Goal: Information Seeking & Learning: Learn about a topic

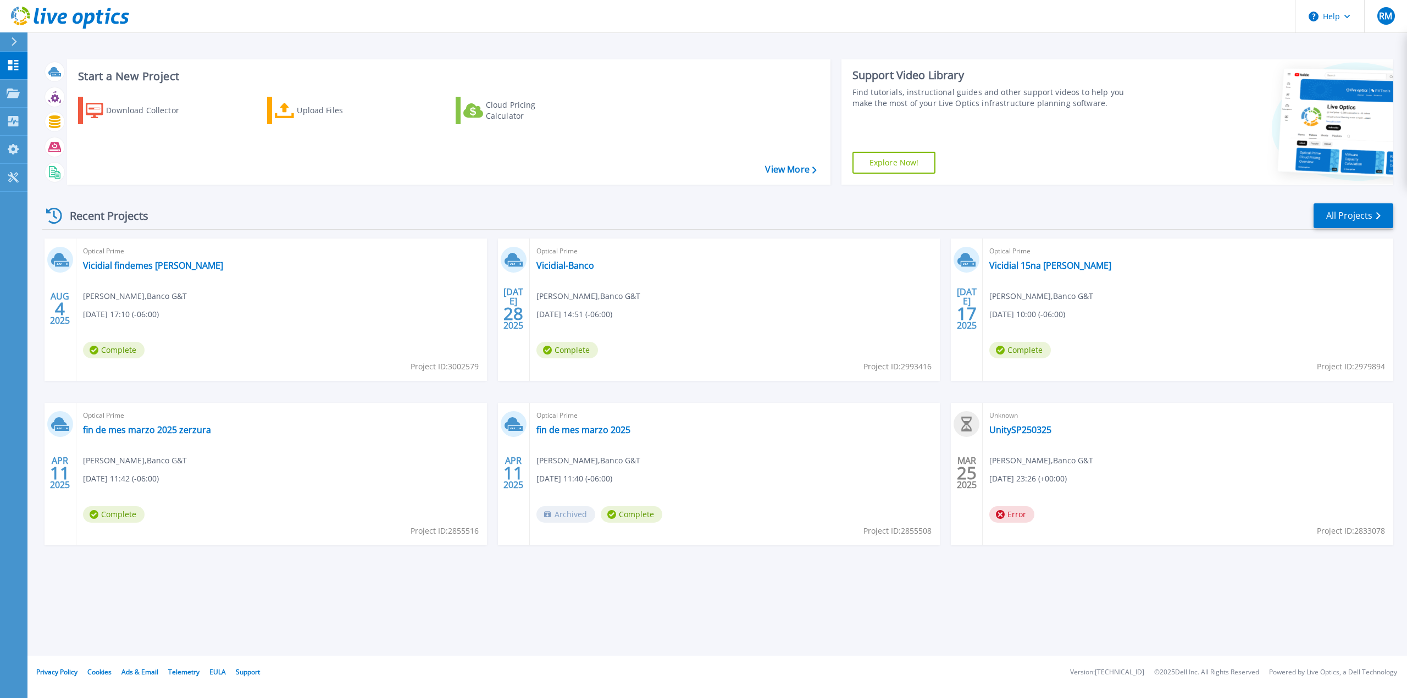
click at [145, 297] on span "Roberto Mejia , Banco G&T" at bounding box center [135, 296] width 104 height 12
click at [127, 262] on link "Vicidial findemes [PERSON_NAME]" at bounding box center [153, 265] width 140 height 11
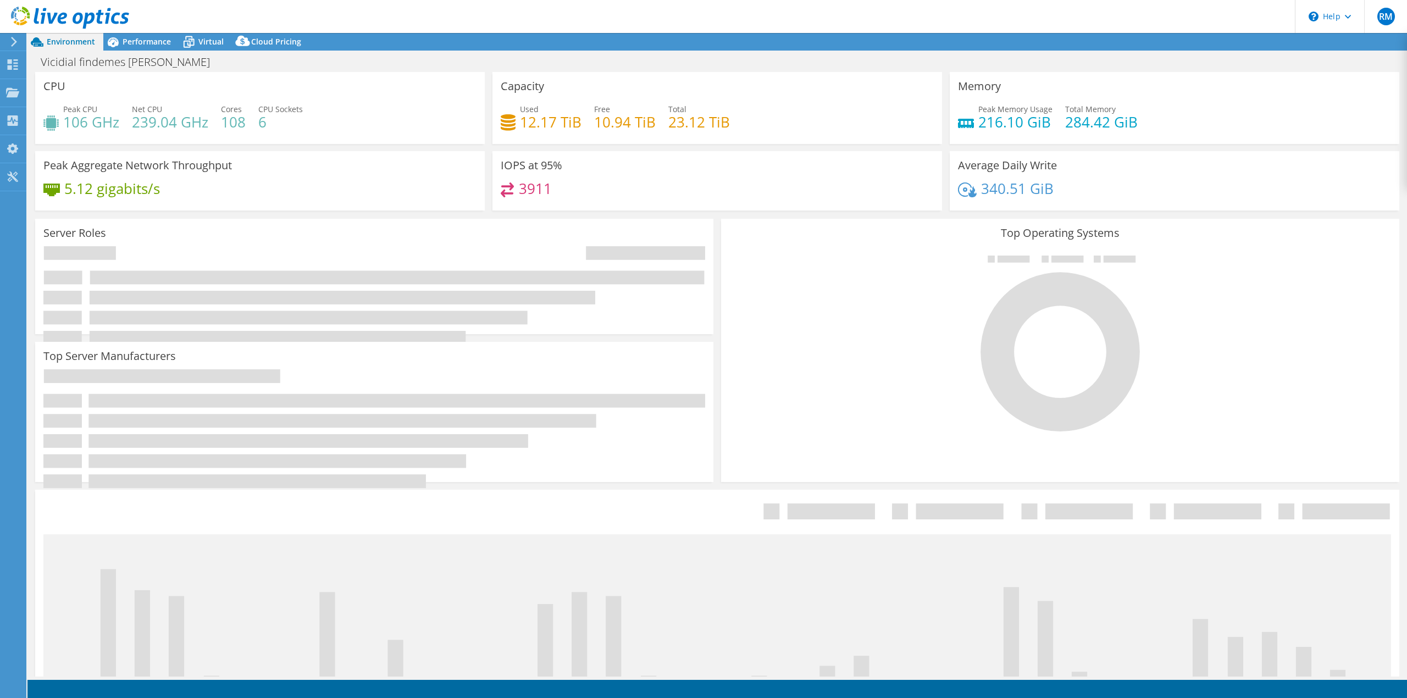
select select "USD"
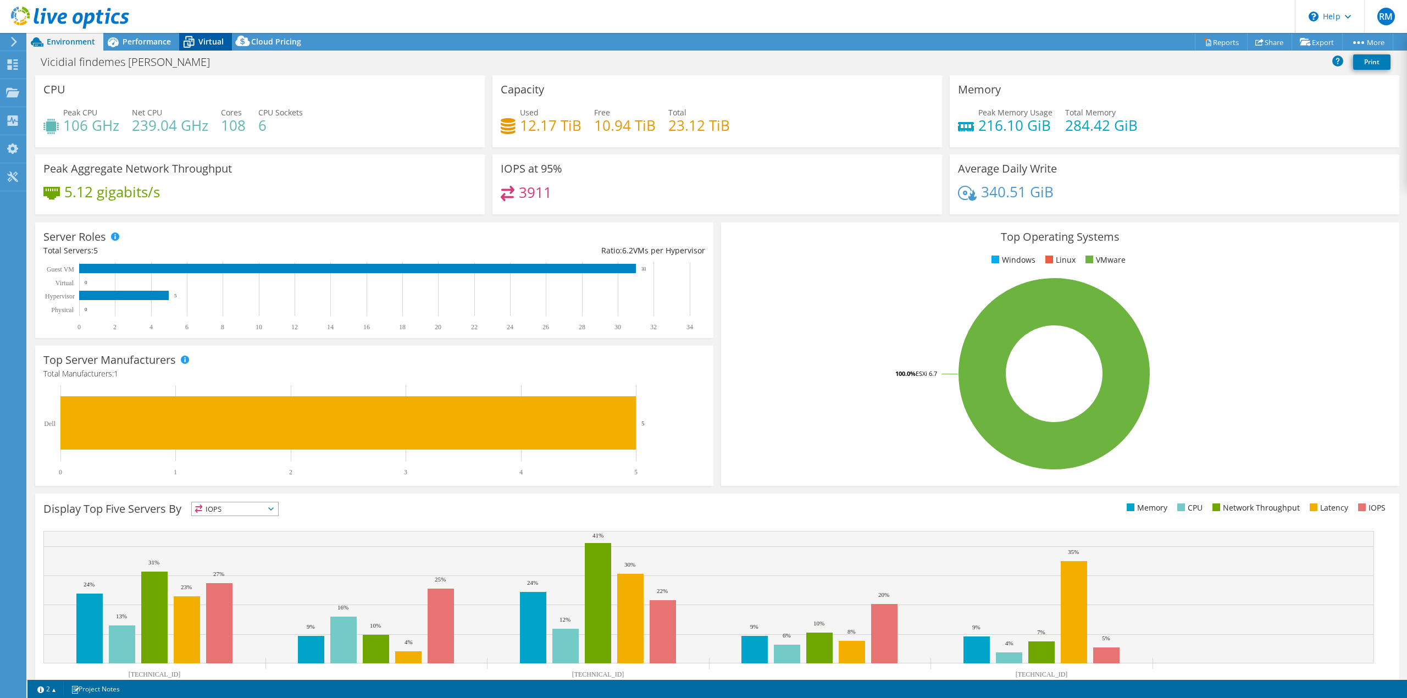
click at [200, 45] on span "Virtual" at bounding box center [210, 41] width 25 height 10
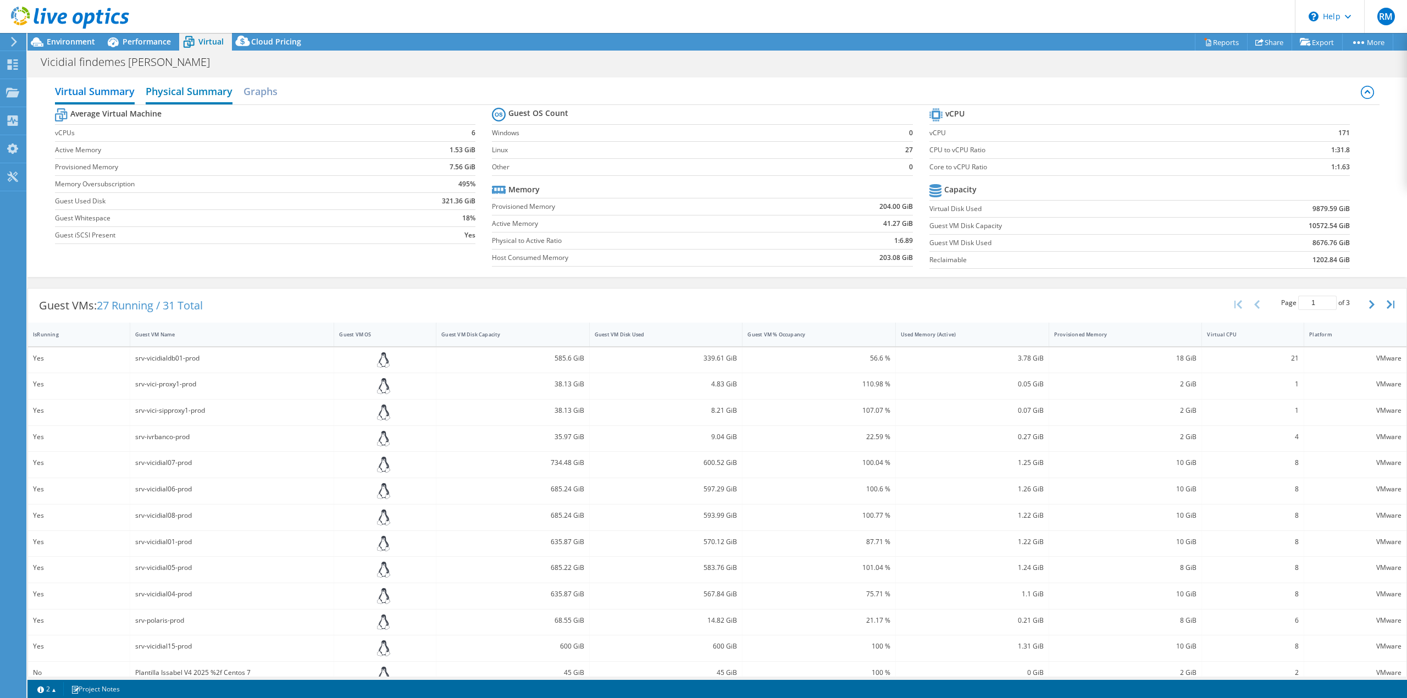
click at [198, 91] on h2 "Physical Summary" at bounding box center [189, 92] width 87 height 24
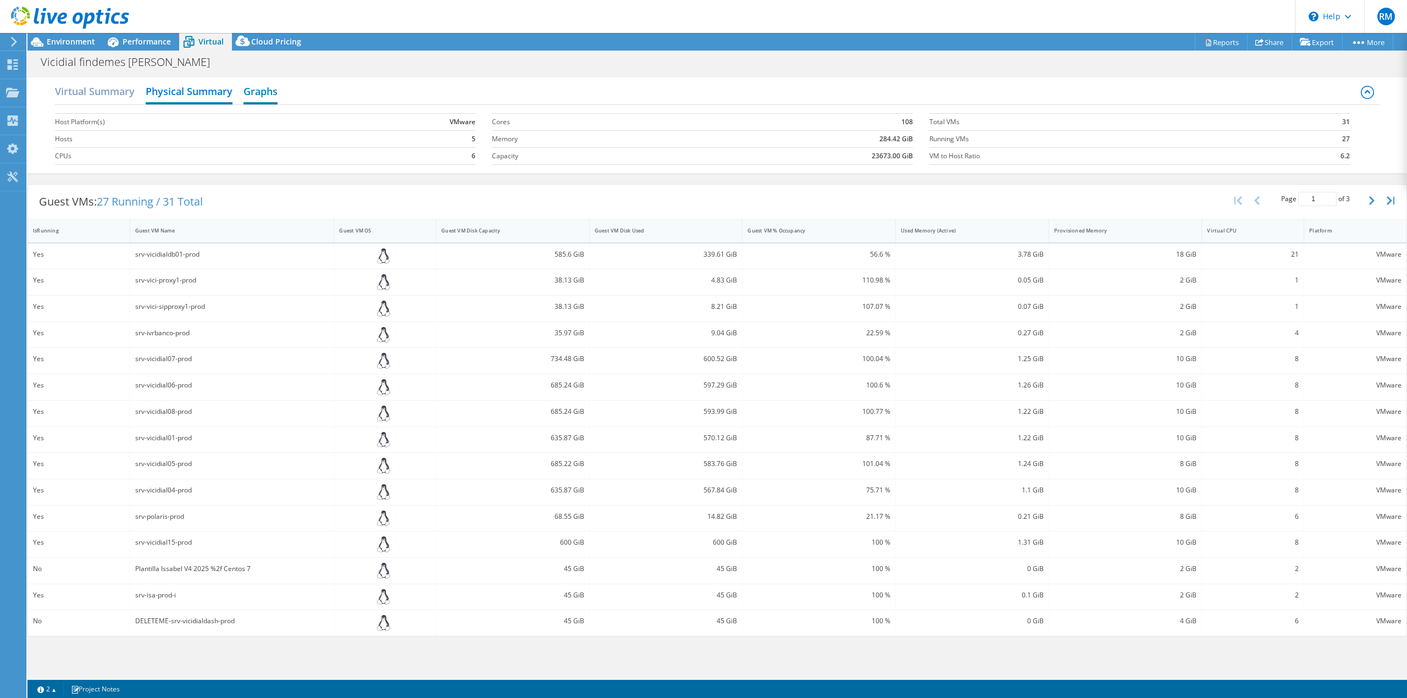
click at [263, 93] on h2 "Graphs" at bounding box center [260, 92] width 34 height 24
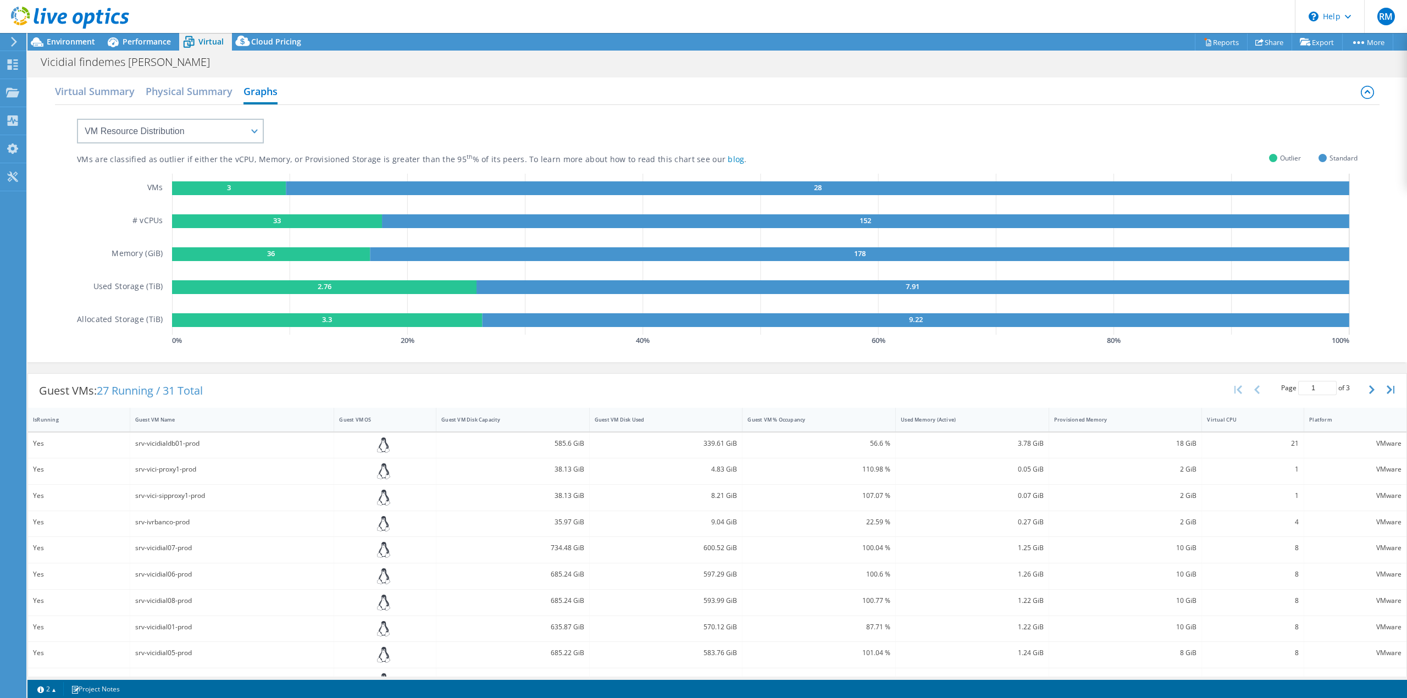
click at [255, 187] on rect at bounding box center [229, 188] width 114 height 14
drag, startPoint x: 1297, startPoint y: 157, endPoint x: 1260, endPoint y: 157, distance: 36.8
click at [1269, 157] on div "Outlier Standard" at bounding box center [1313, 158] width 88 height 8
click at [251, 47] on icon at bounding box center [243, 43] width 22 height 22
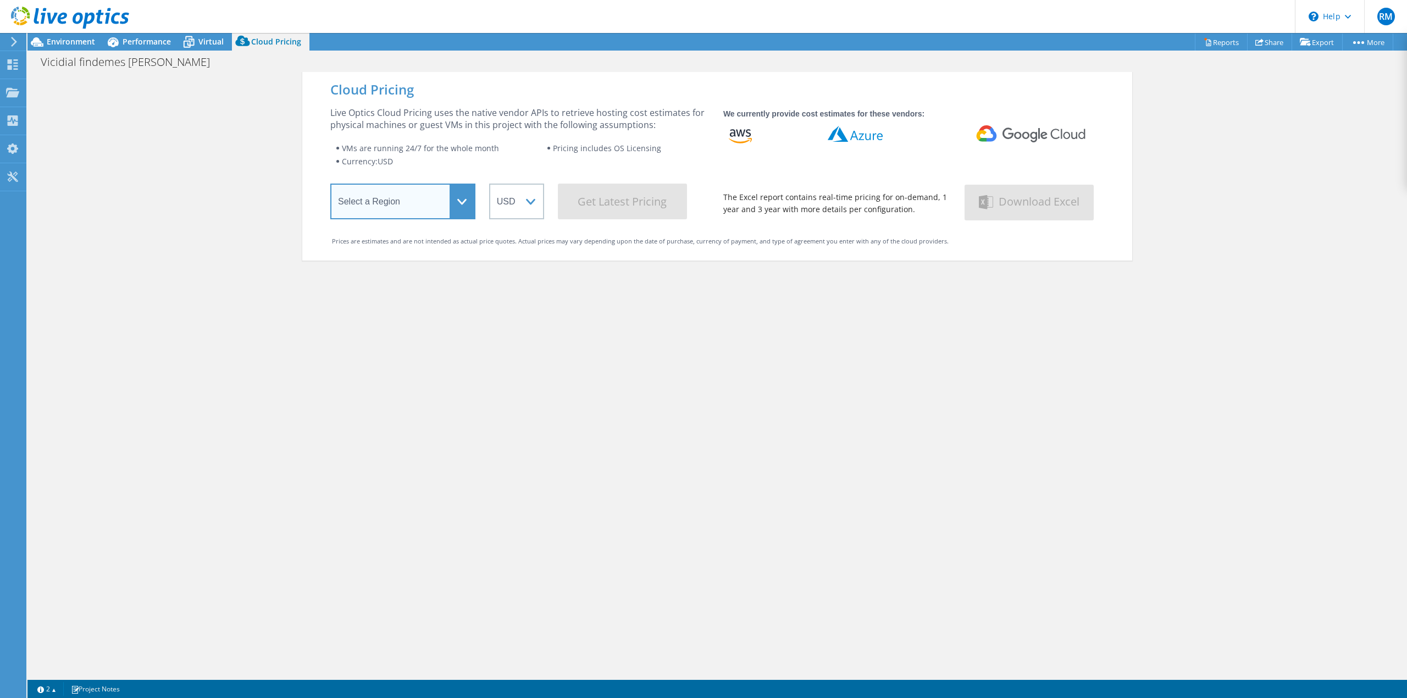
click at [462, 208] on select "Select a Region Asia Pacific (Hong Kong) Asia Pacific (Mumbai) Asia Pacific (Se…" at bounding box center [402, 202] width 145 height 36
select select "USEast"
click at [330, 186] on select "Select a Region Asia Pacific (Hong Kong) Asia Pacific (Mumbai) Asia Pacific (Se…" at bounding box center [402, 202] width 145 height 36
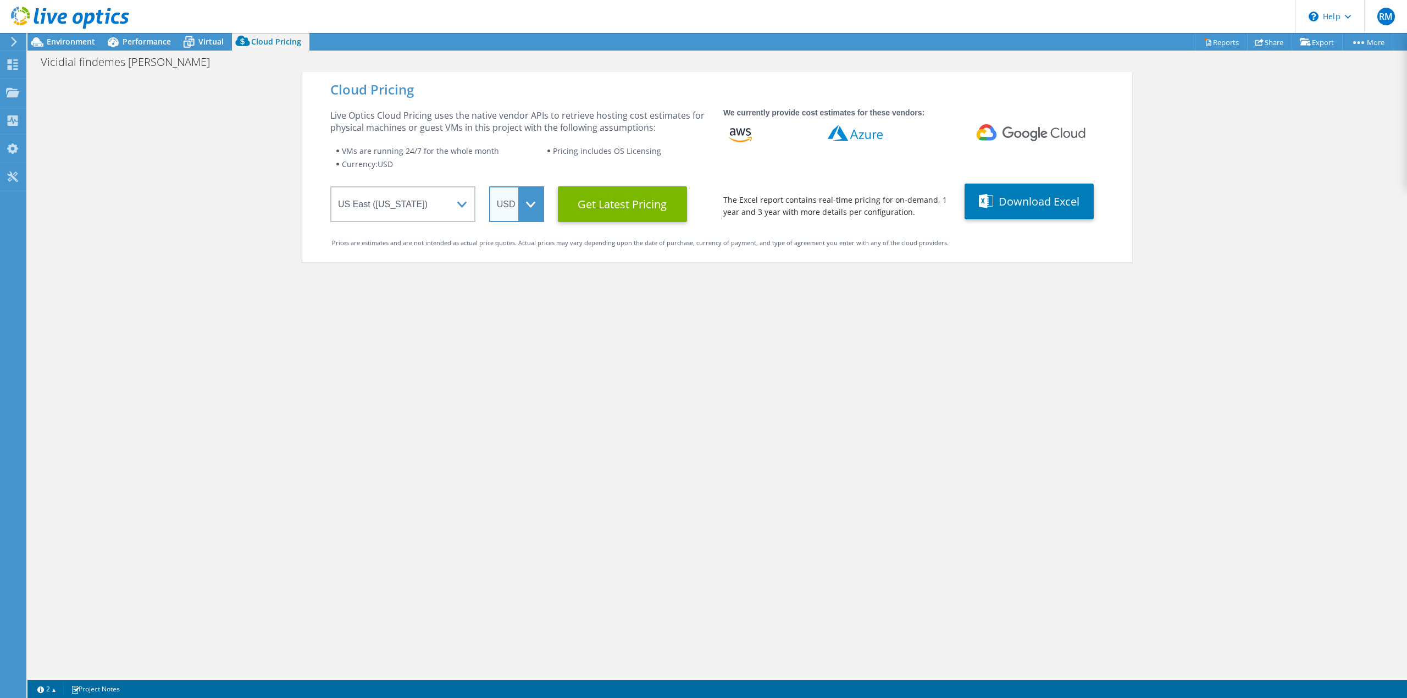
click at [528, 202] on select "ARS AUD BRL CAD CHF CLP CNY DKK EUR GBP HKD HUF INR JPY MXN MYR NOK NZD PEN SEK…" at bounding box center [516, 204] width 55 height 36
click at [607, 204] on Latest "Get Latest Pricing" at bounding box center [622, 204] width 129 height 36
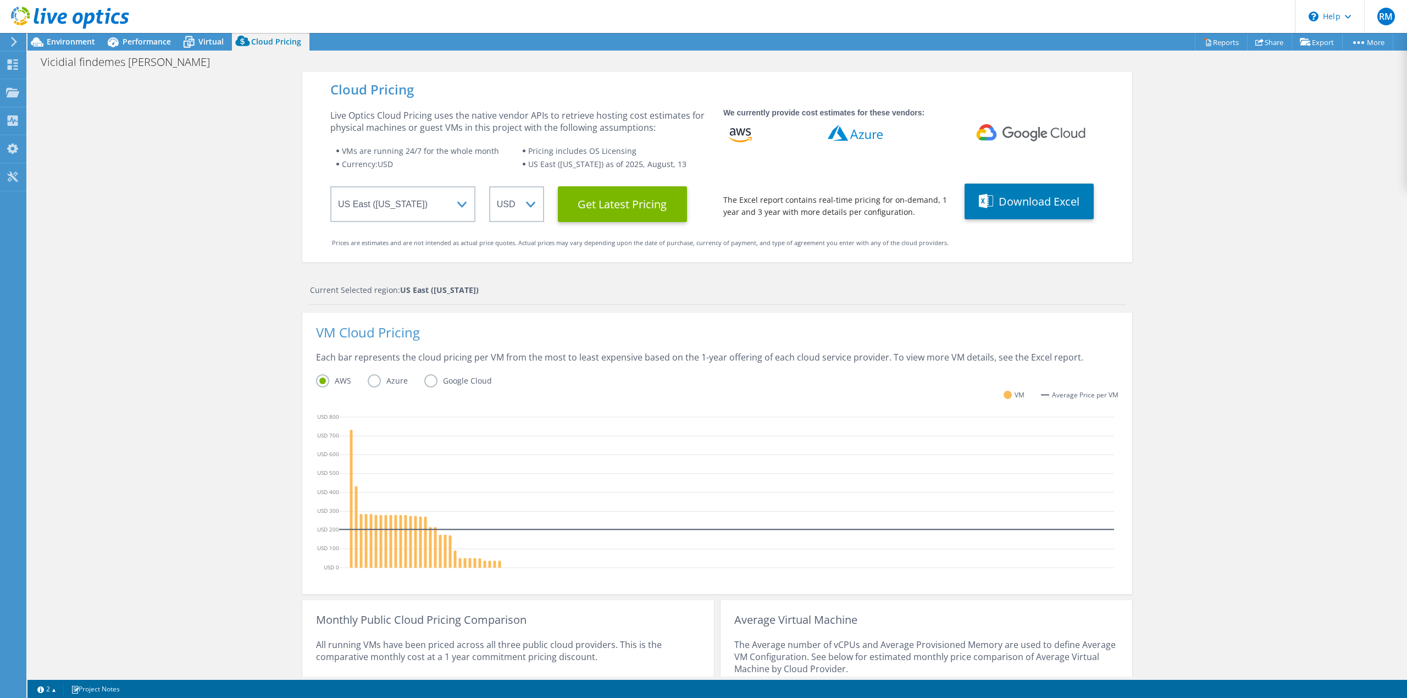
scroll to position [129, 0]
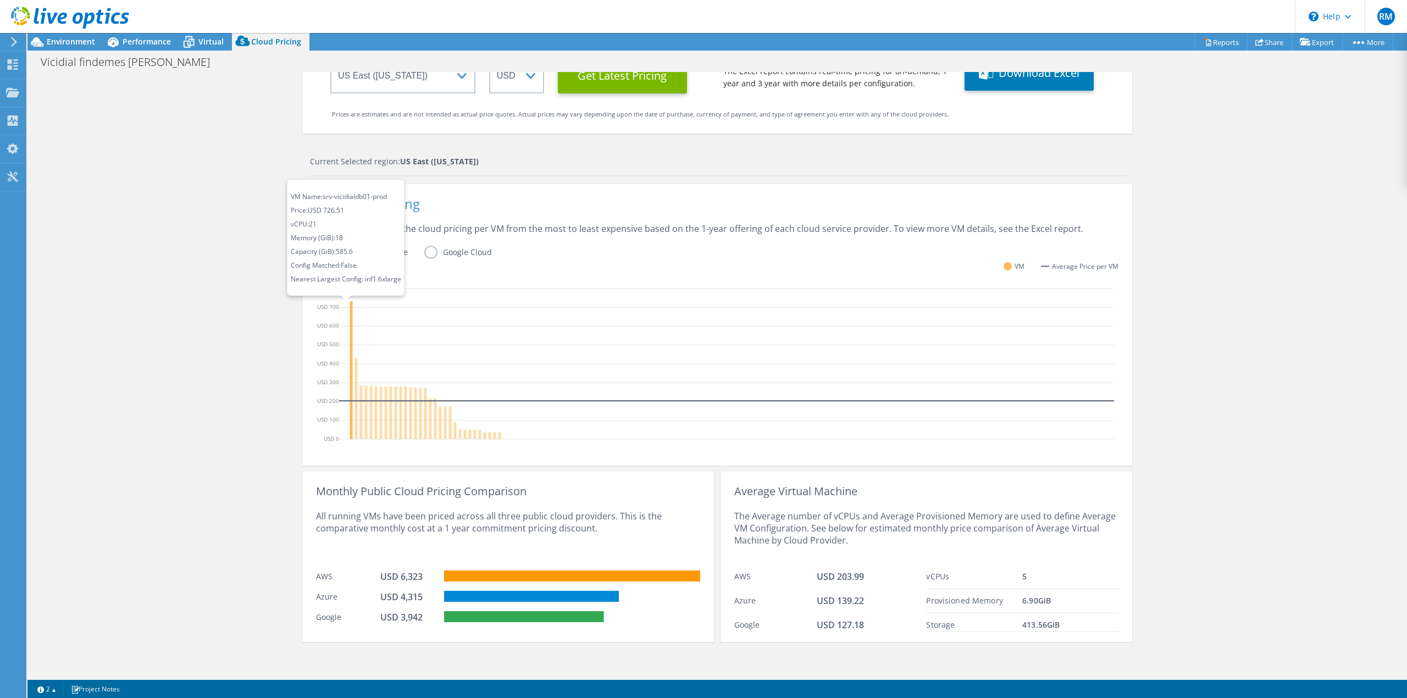
click at [350, 342] on icon at bounding box center [351, 370] width 3 height 138
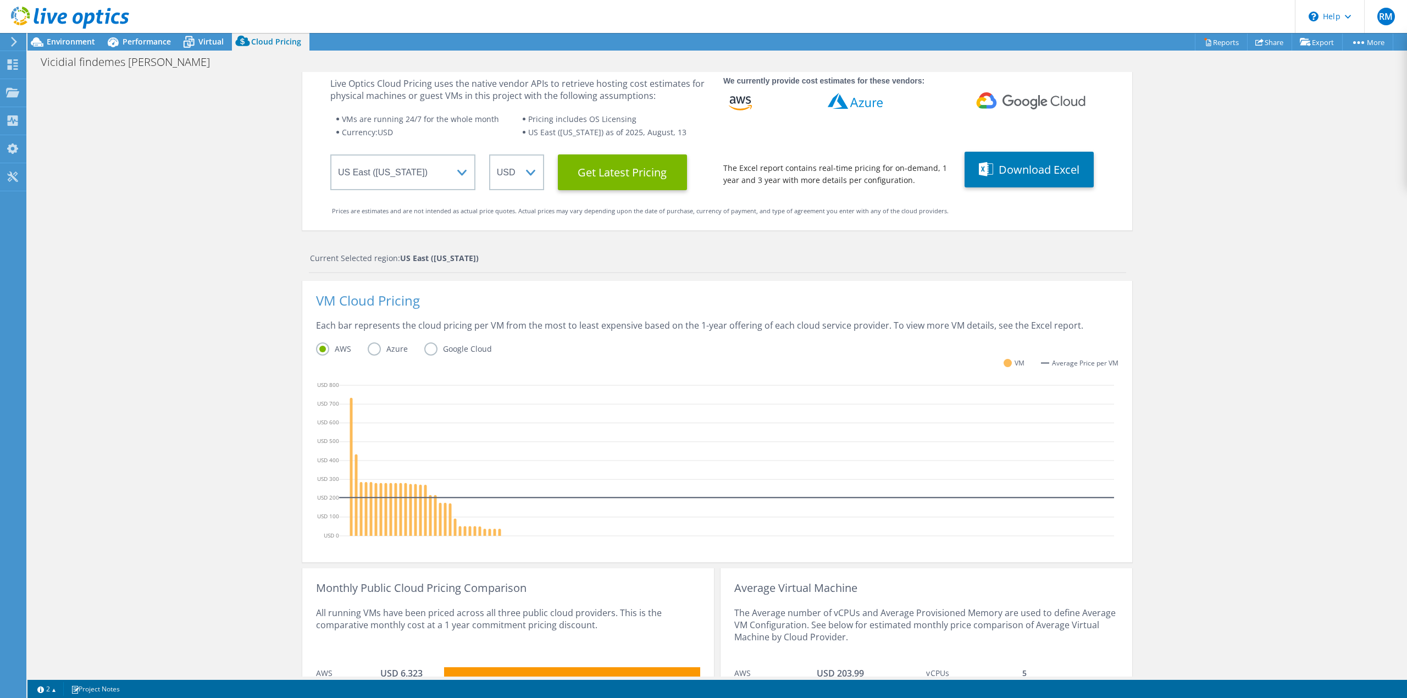
scroll to position [0, 0]
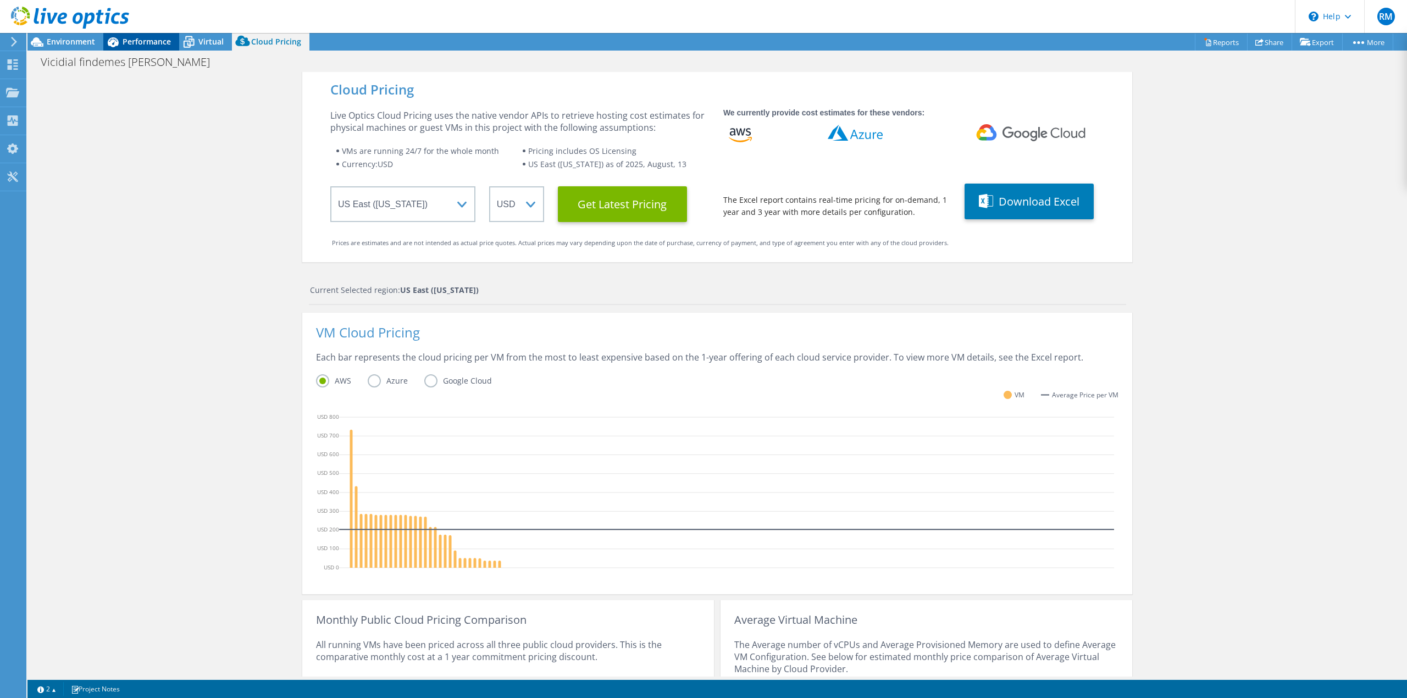
click at [151, 40] on span "Performance" at bounding box center [147, 41] width 48 height 10
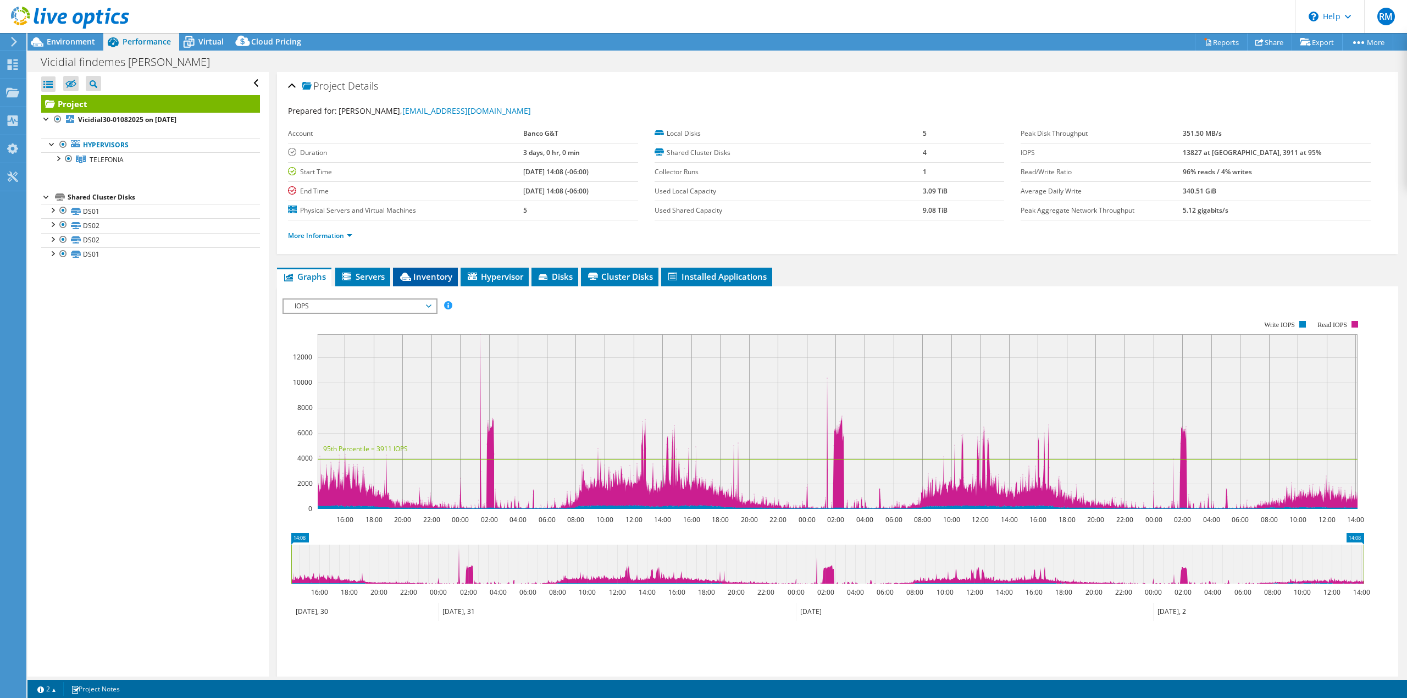
click at [421, 278] on span "Inventory" at bounding box center [425, 276] width 54 height 11
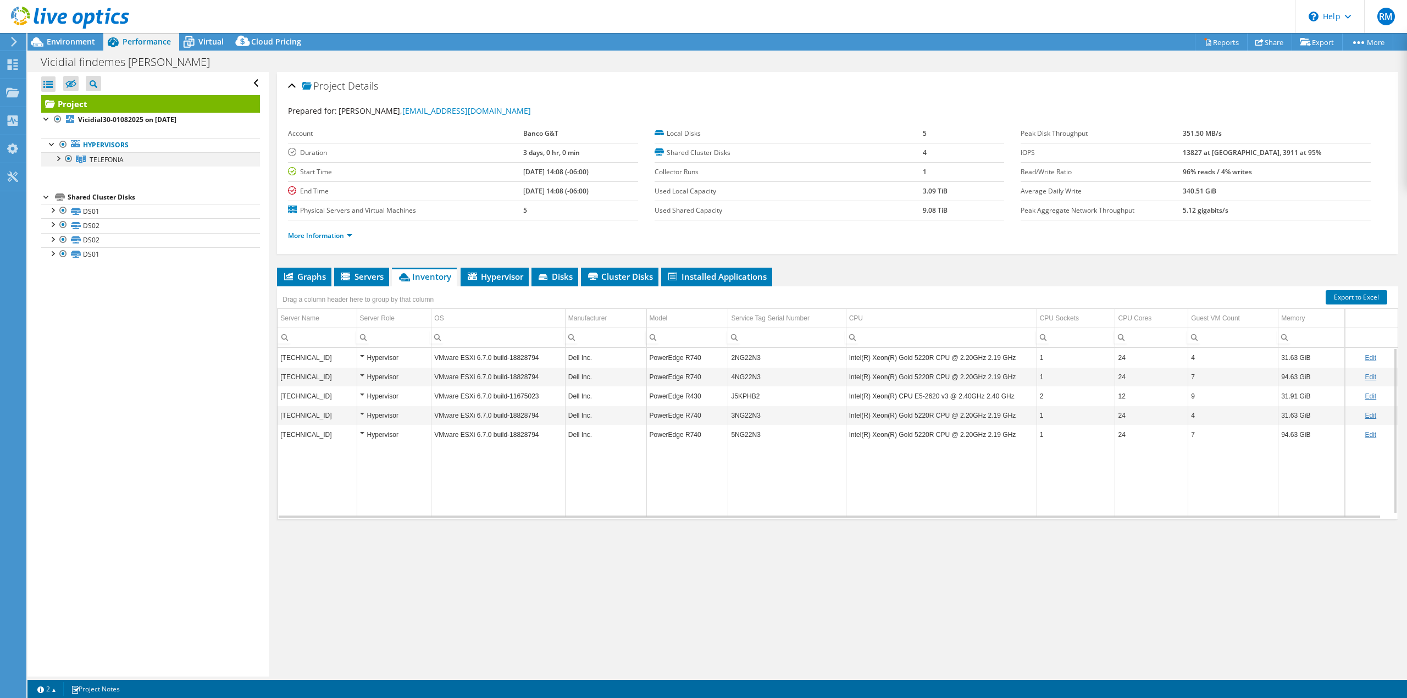
click at [60, 159] on div at bounding box center [57, 157] width 11 height 11
click at [196, 42] on icon at bounding box center [188, 41] width 19 height 19
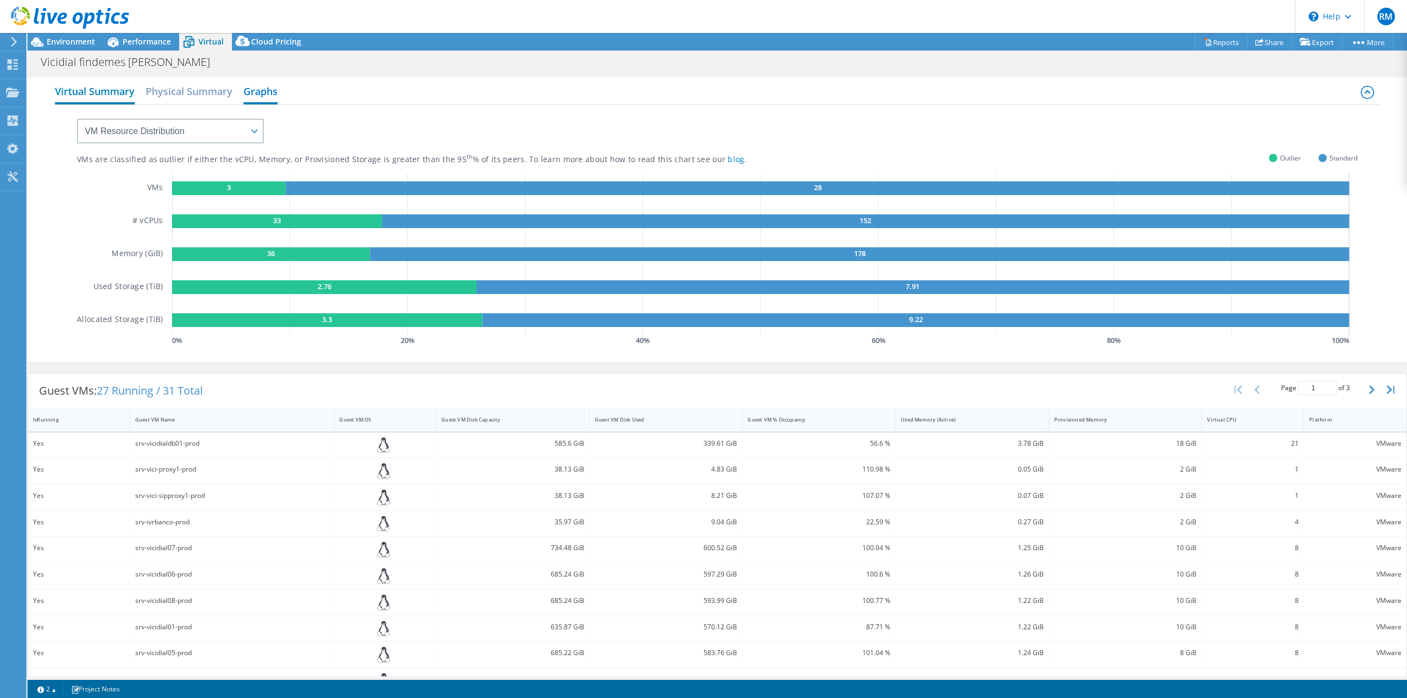
click at [67, 93] on h2 "Virtual Summary" at bounding box center [95, 92] width 80 height 24
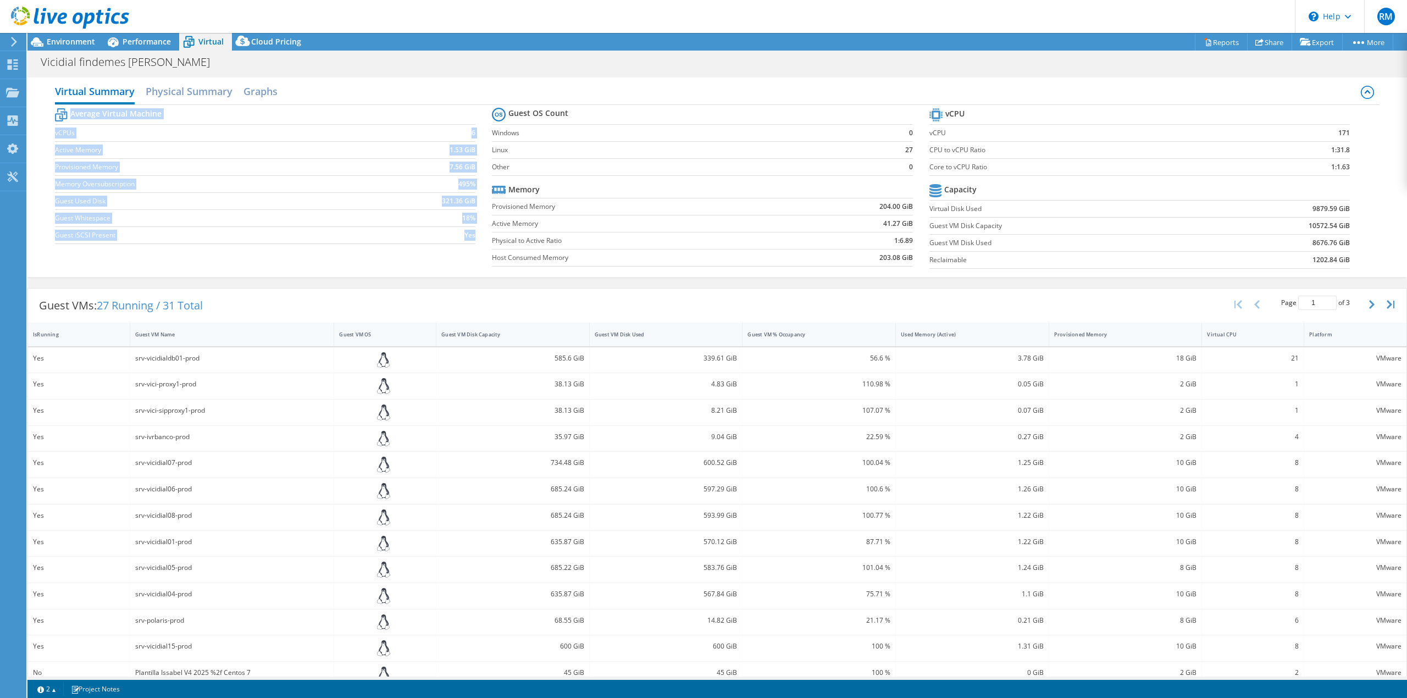
drag, startPoint x: 486, startPoint y: 150, endPoint x: 909, endPoint y: 150, distance: 423.2
click at [909, 150] on div "Average Virtual Machine vCPUs 6 Active Memory 1.53 GiB Provisioned Memory 7.56 …" at bounding box center [717, 189] width 1324 height 169
drag, startPoint x: 1273, startPoint y: 228, endPoint x: 1305, endPoint y: 226, distance: 31.9
click at [1305, 226] on td "10572.54 GiB" at bounding box center [1276, 225] width 145 height 17
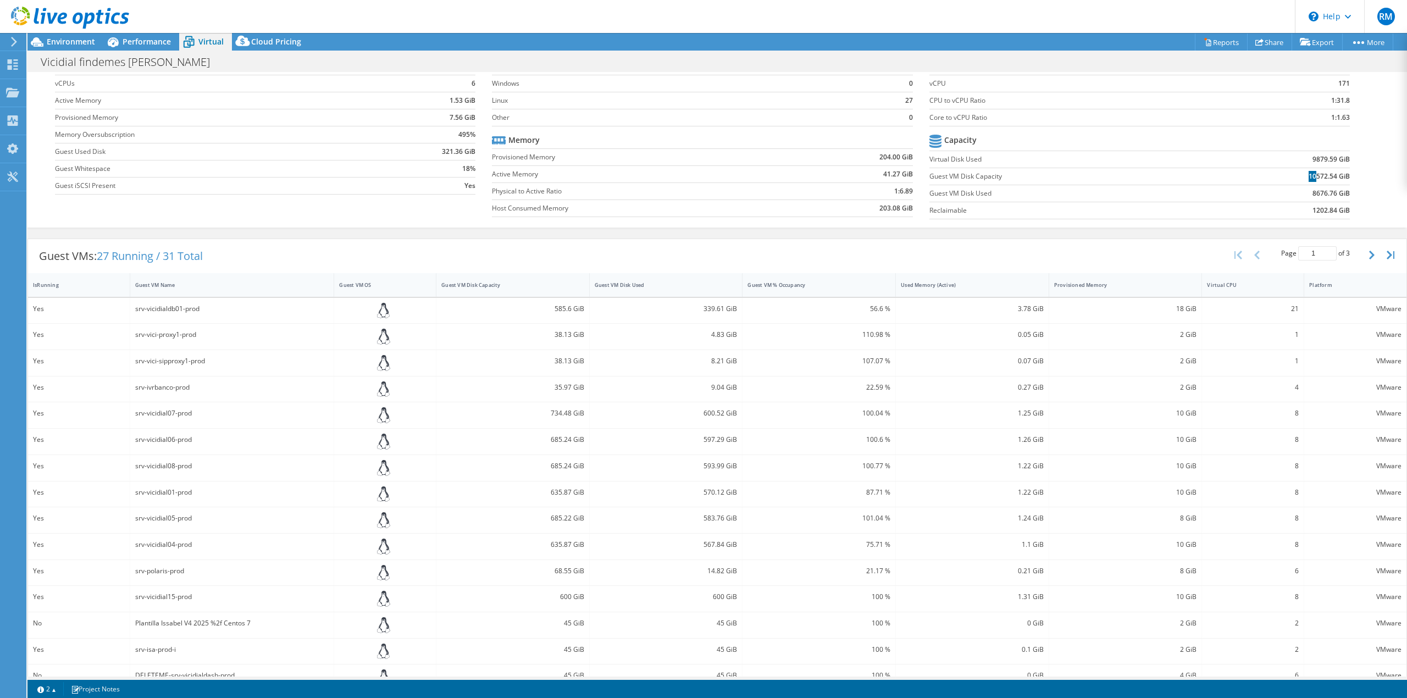
scroll to position [73, 0]
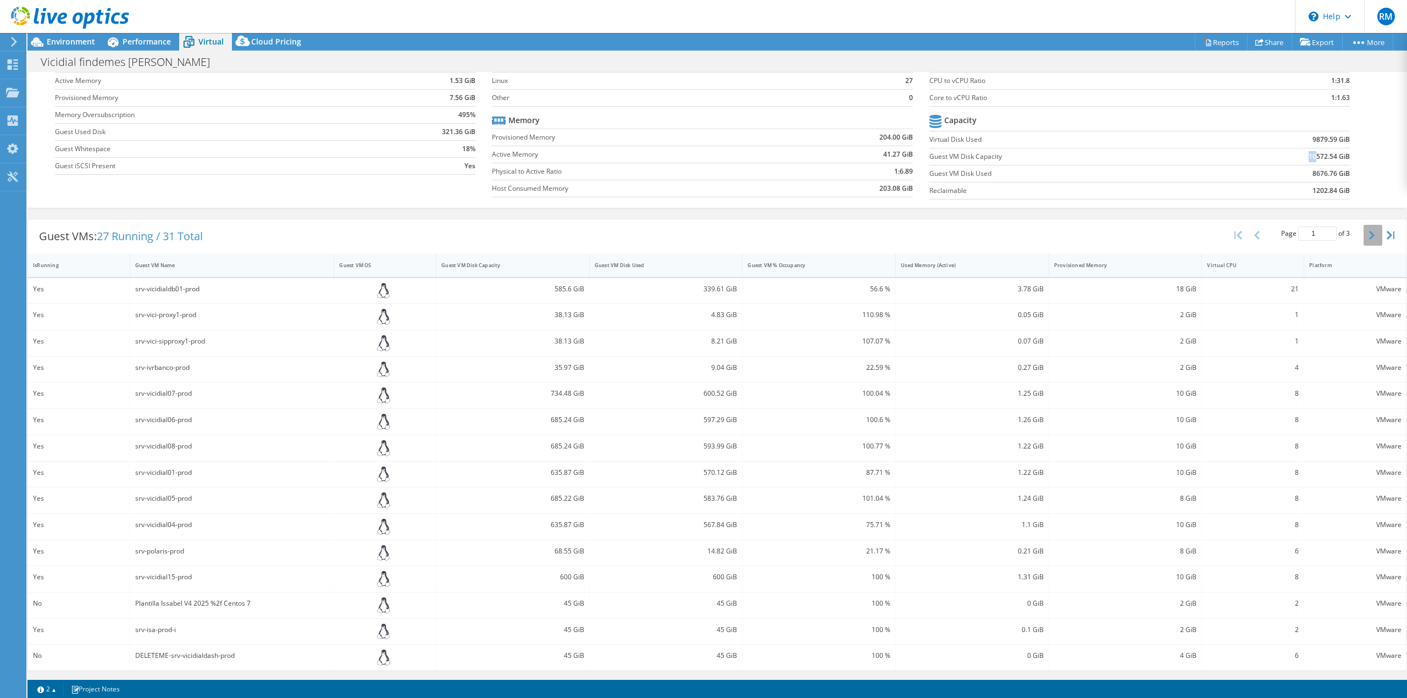
click at [1363, 236] on button "button" at bounding box center [1372, 235] width 19 height 21
click at [1363, 234] on button "button" at bounding box center [1372, 236] width 19 height 21
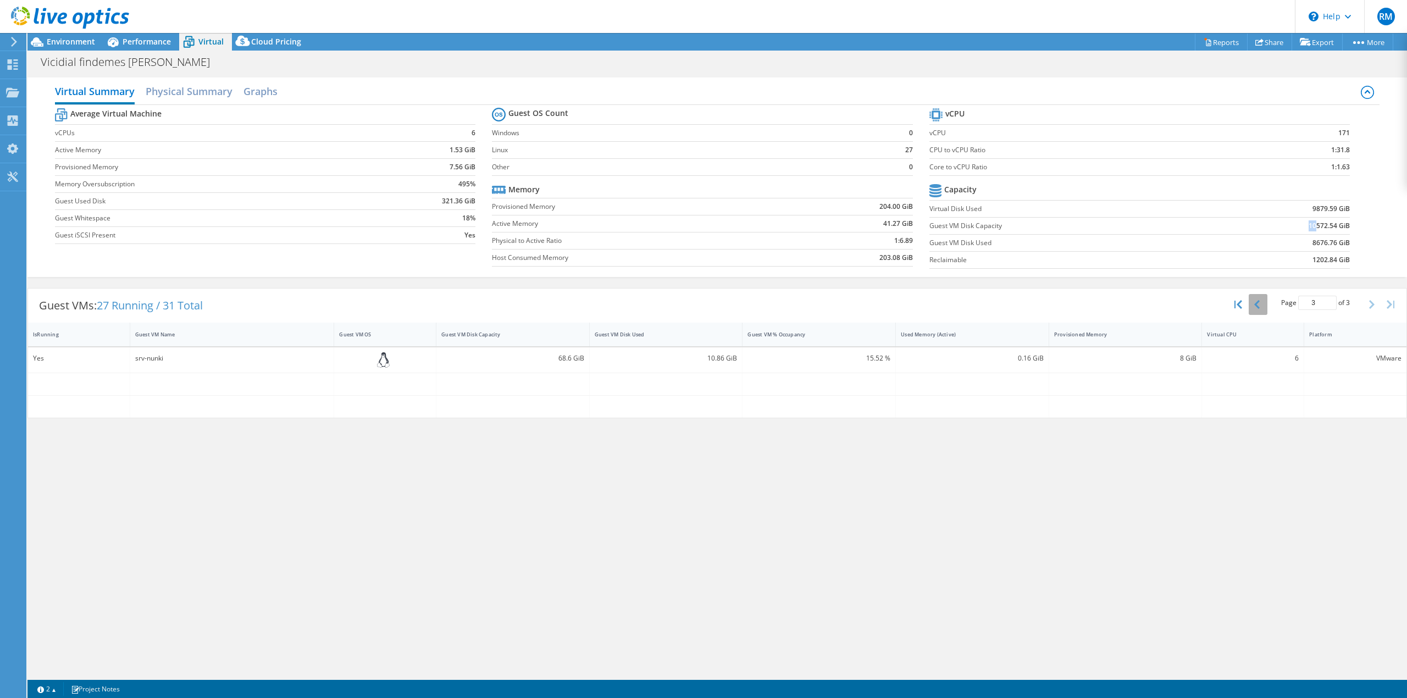
click at [1255, 312] on button "button" at bounding box center [1258, 304] width 19 height 21
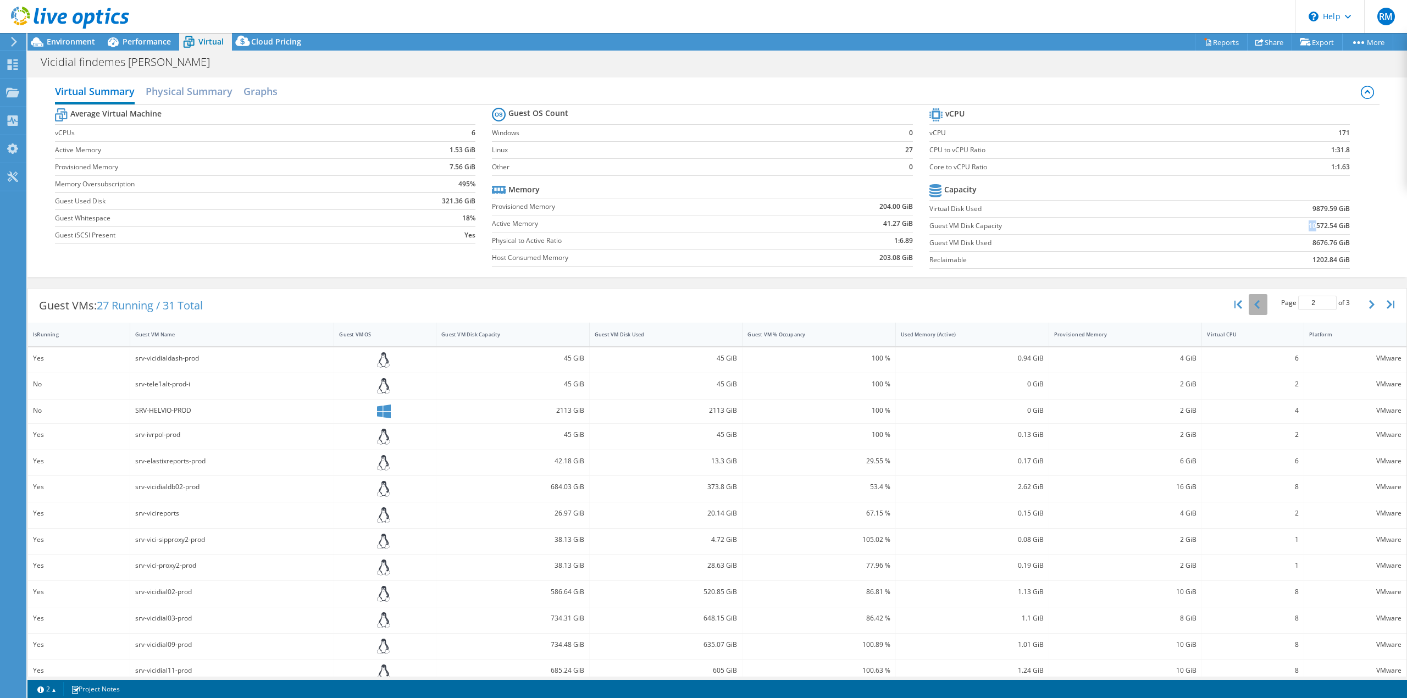
click at [1250, 312] on button "button" at bounding box center [1258, 304] width 19 height 21
type input "1"
click at [253, 40] on span "Cloud Pricing" at bounding box center [276, 41] width 50 height 10
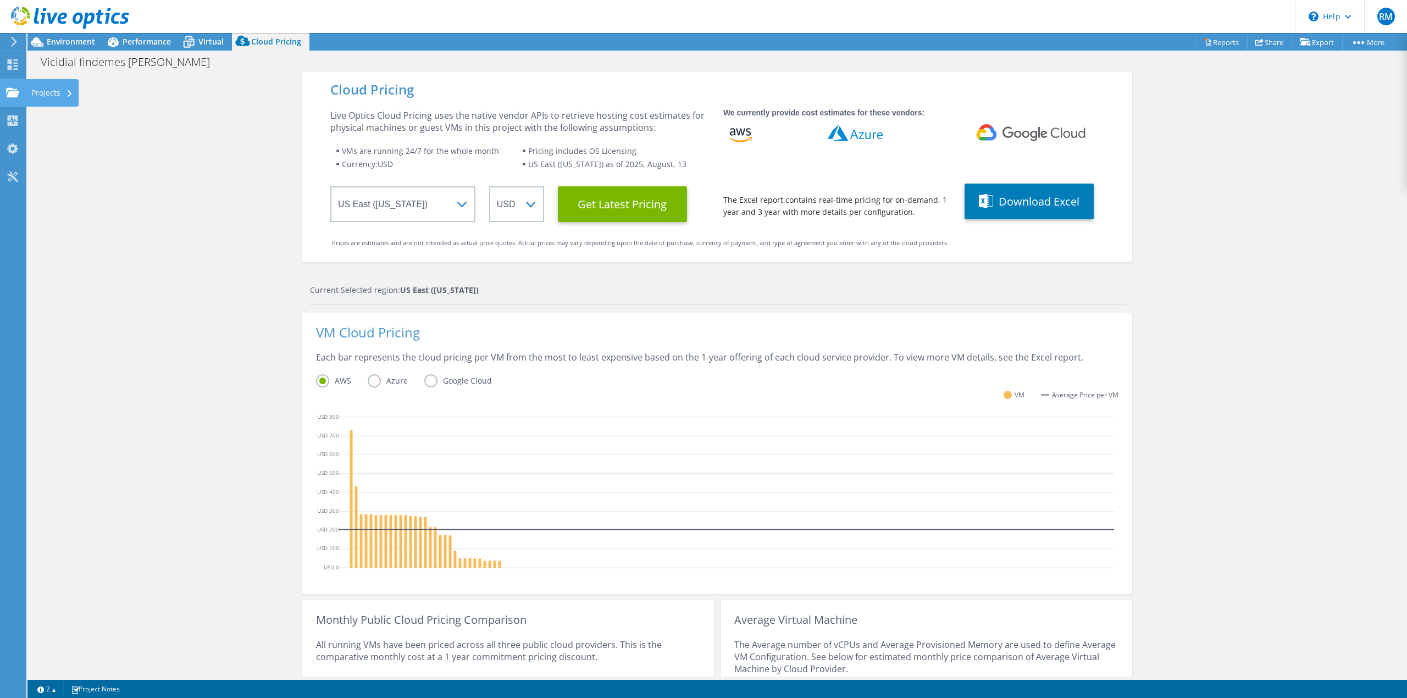
click at [42, 93] on div "Projects" at bounding box center [52, 92] width 53 height 27
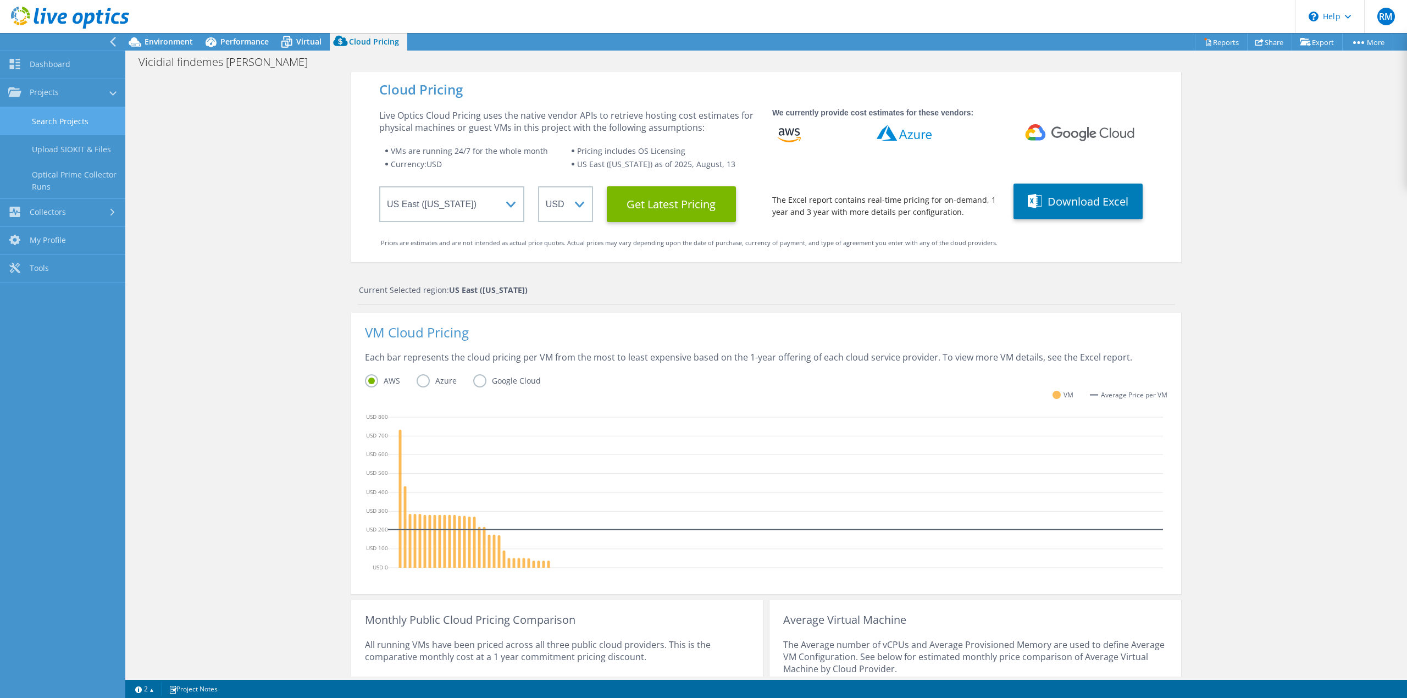
click at [69, 124] on link "Search Projects" at bounding box center [62, 121] width 125 height 28
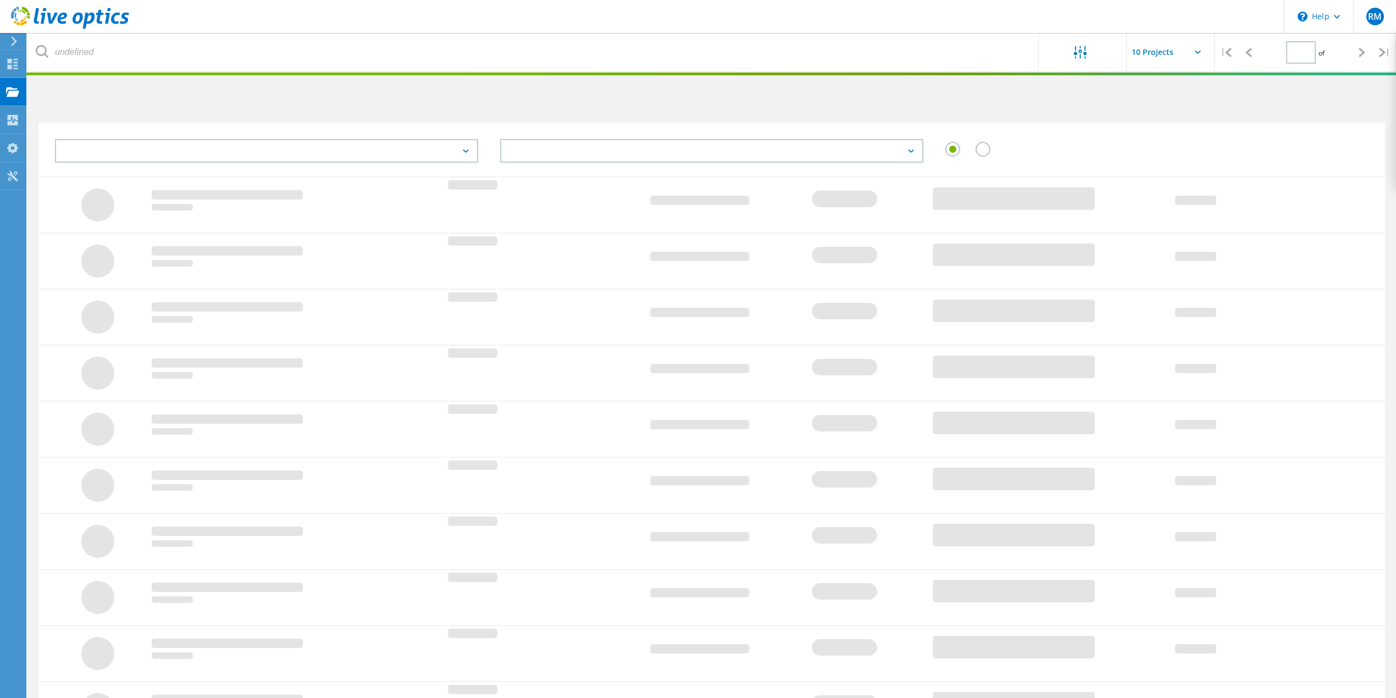
type input "1"
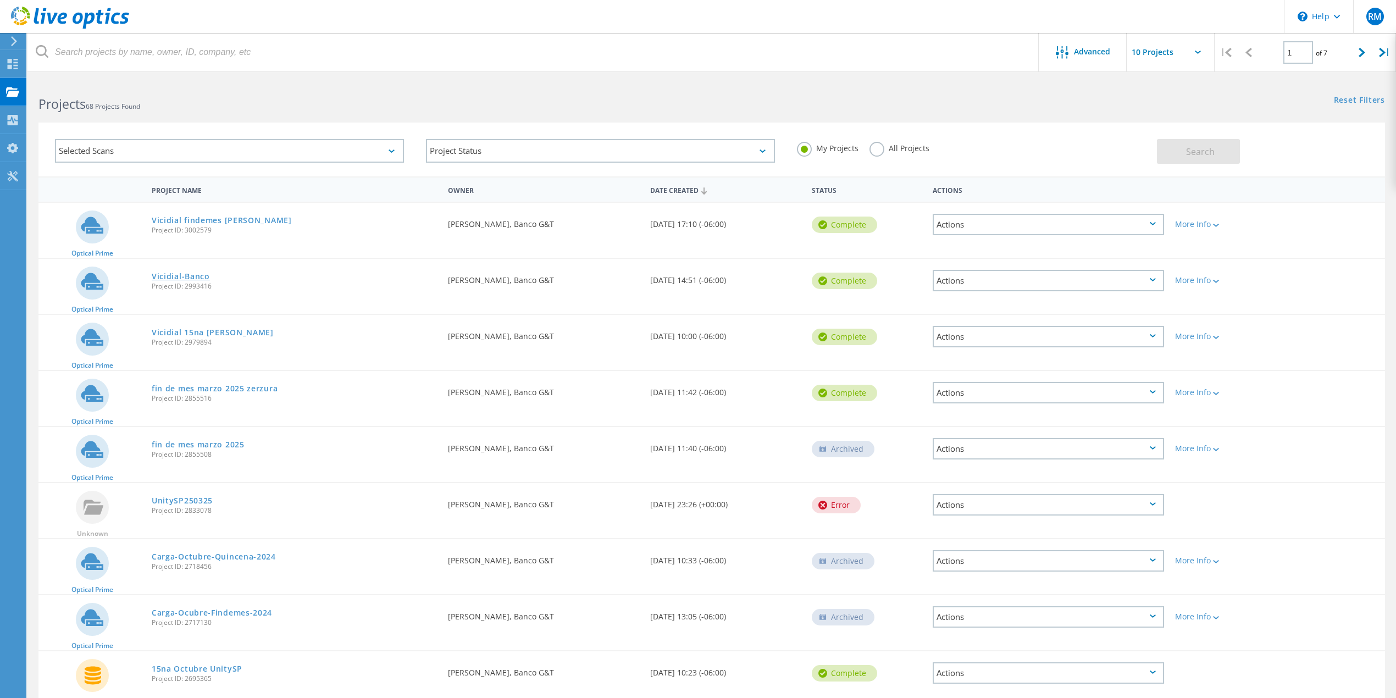
click at [180, 273] on link "Vicidial-Banco" at bounding box center [181, 277] width 58 height 8
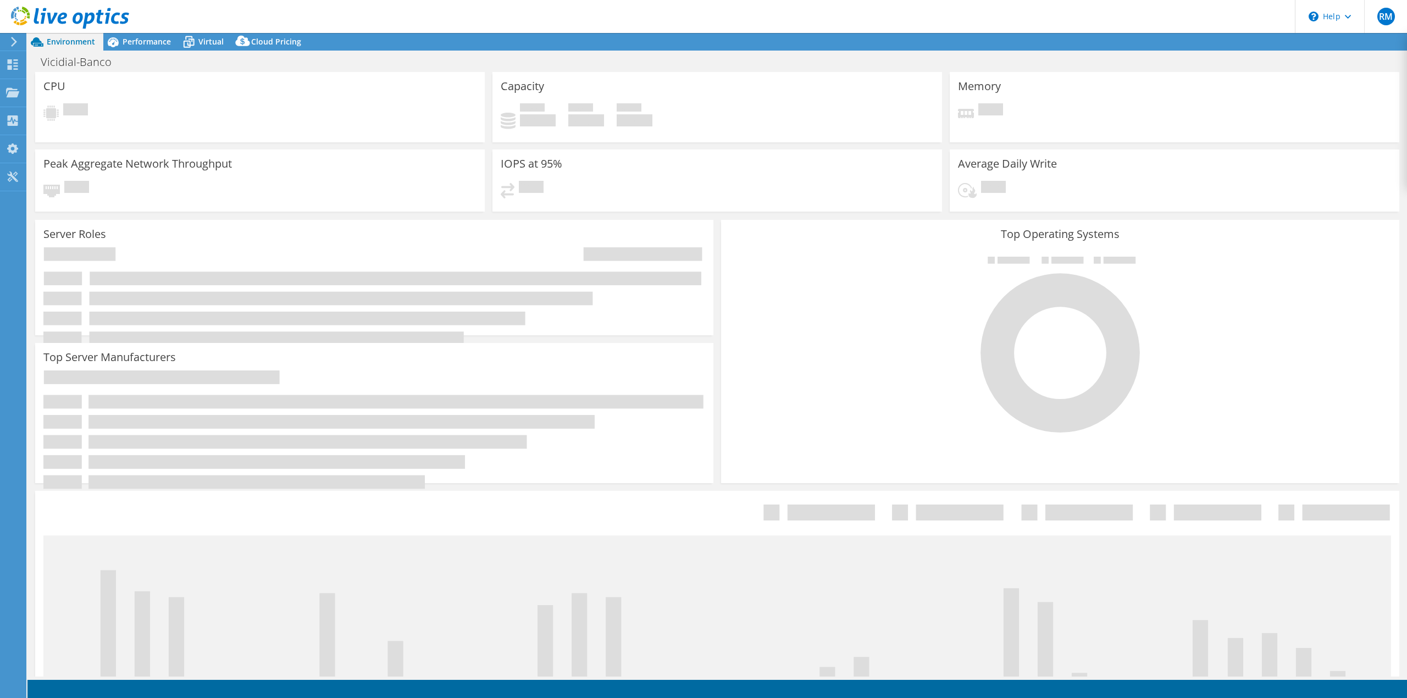
select select "USD"
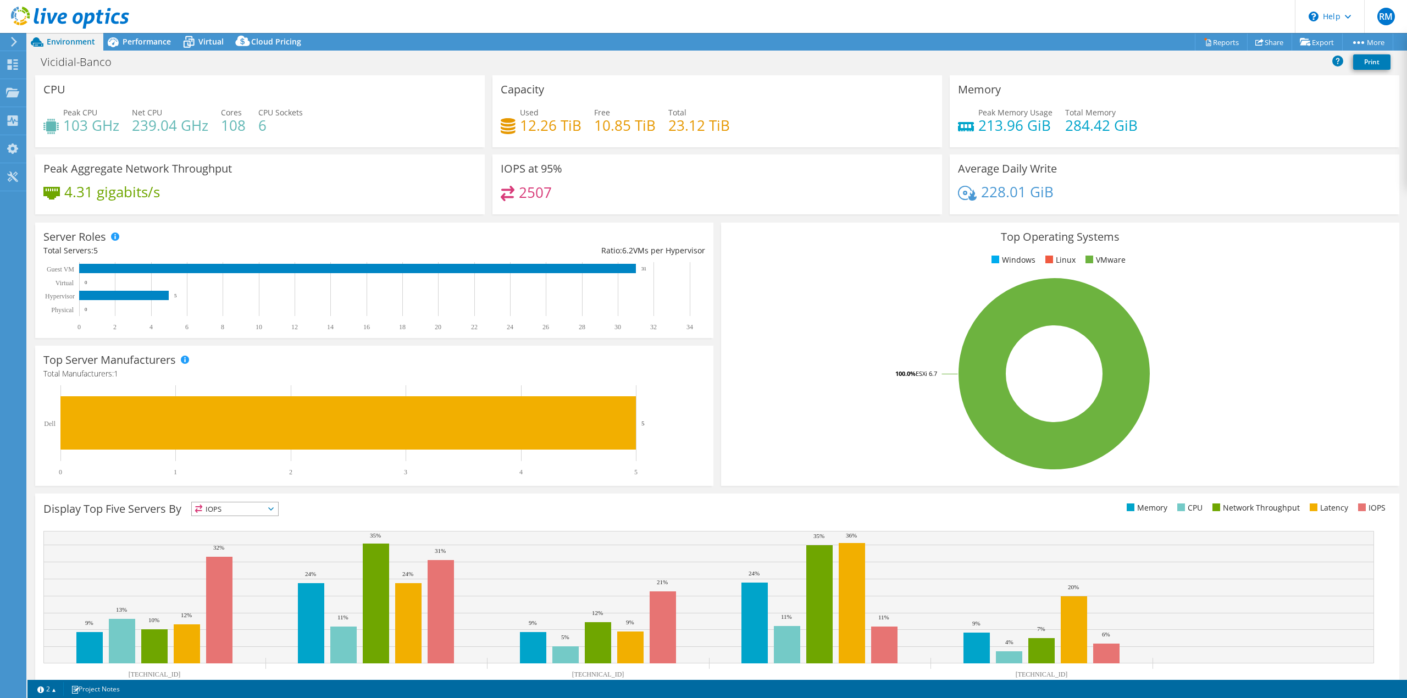
click at [151, 51] on div "Vicidial-Banco Print" at bounding box center [716, 63] width 1379 height 25
click at [151, 44] on span "Performance" at bounding box center [147, 41] width 48 height 10
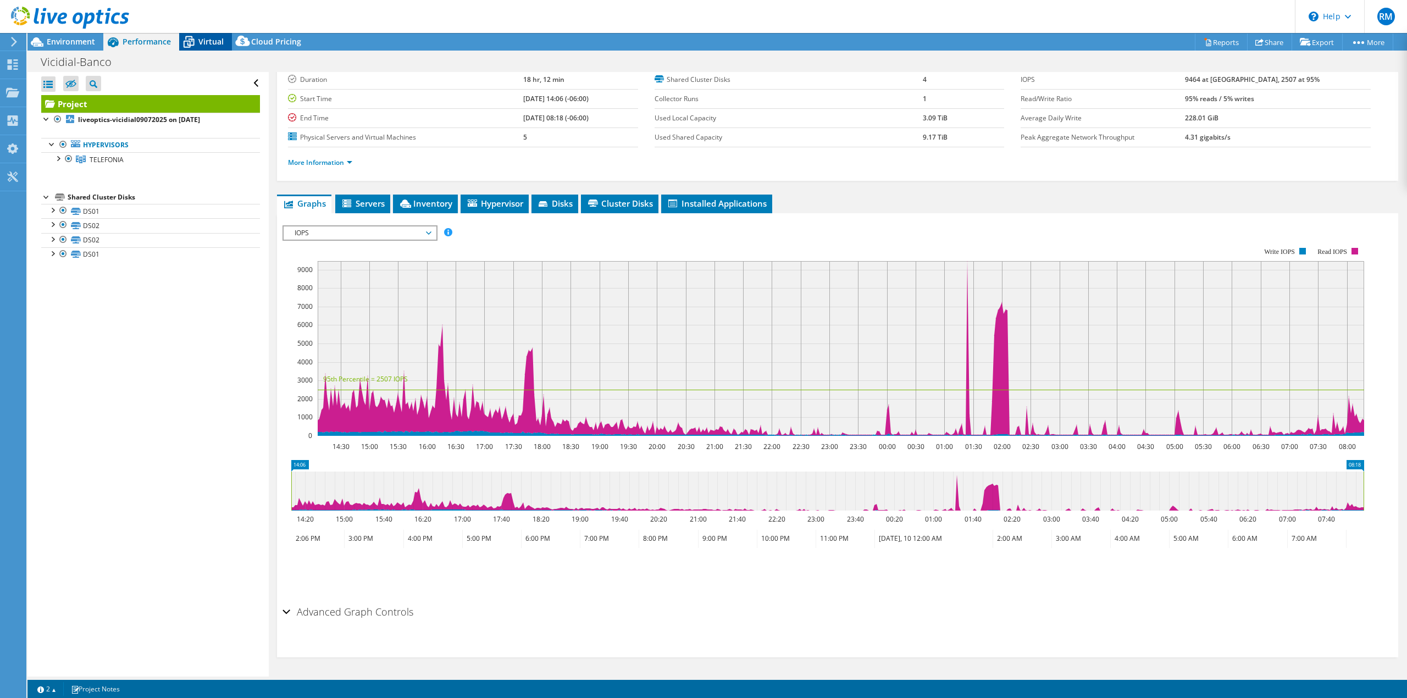
click at [200, 38] on span "Virtual" at bounding box center [210, 41] width 25 height 10
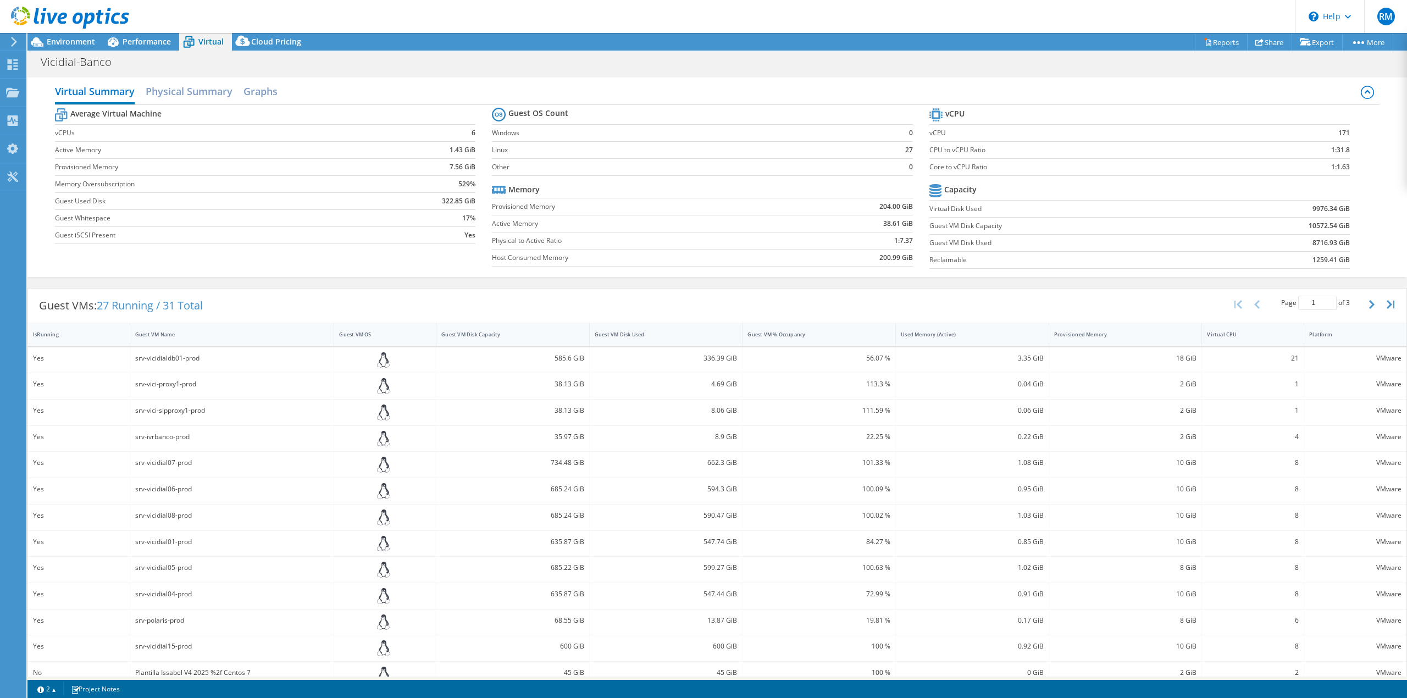
scroll to position [73, 0]
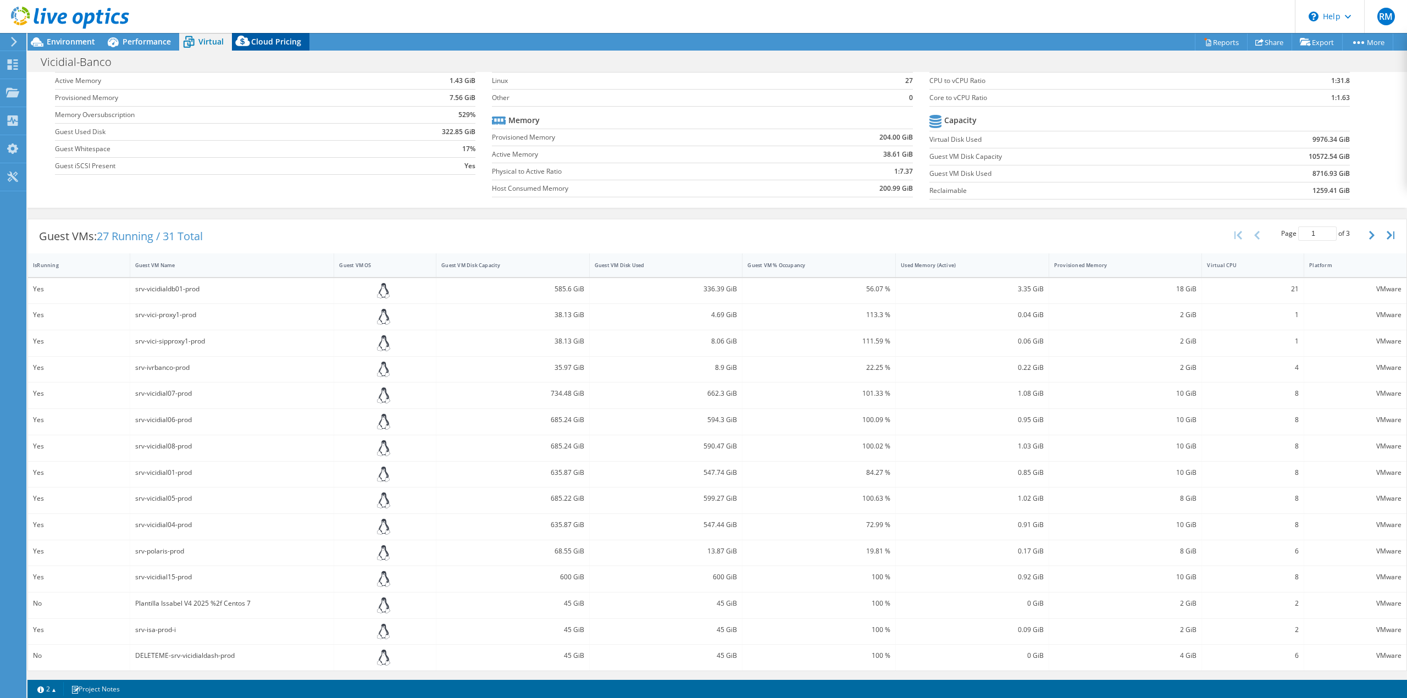
click at [257, 38] on span "Cloud Pricing" at bounding box center [276, 41] width 50 height 10
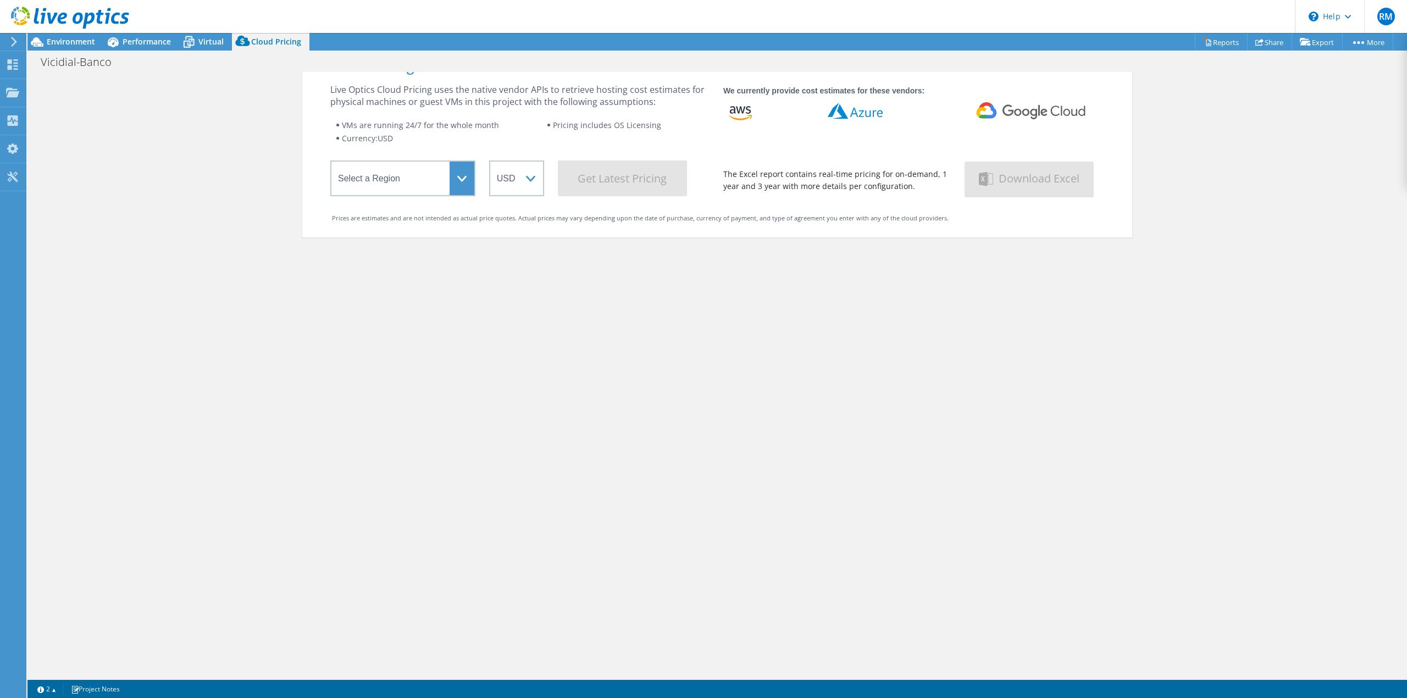
scroll to position [0, 0]
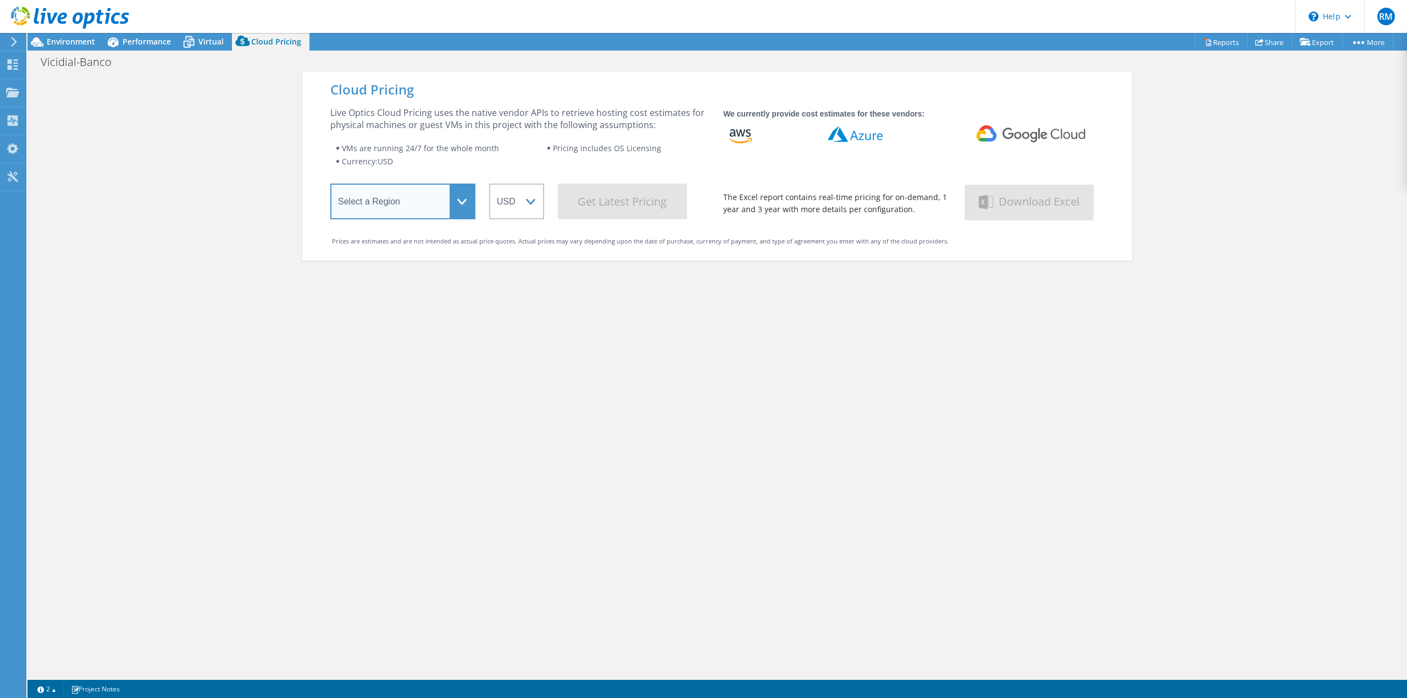
click at [453, 198] on select "Select a Region Asia Pacific (Hong Kong) Asia Pacific (Mumbai) Asia Pacific (Se…" at bounding box center [402, 202] width 145 height 36
select select "USEast"
click at [330, 186] on select "Select a Region Asia Pacific (Hong Kong) Asia Pacific (Mumbai) Asia Pacific (Se…" at bounding box center [402, 202] width 145 height 36
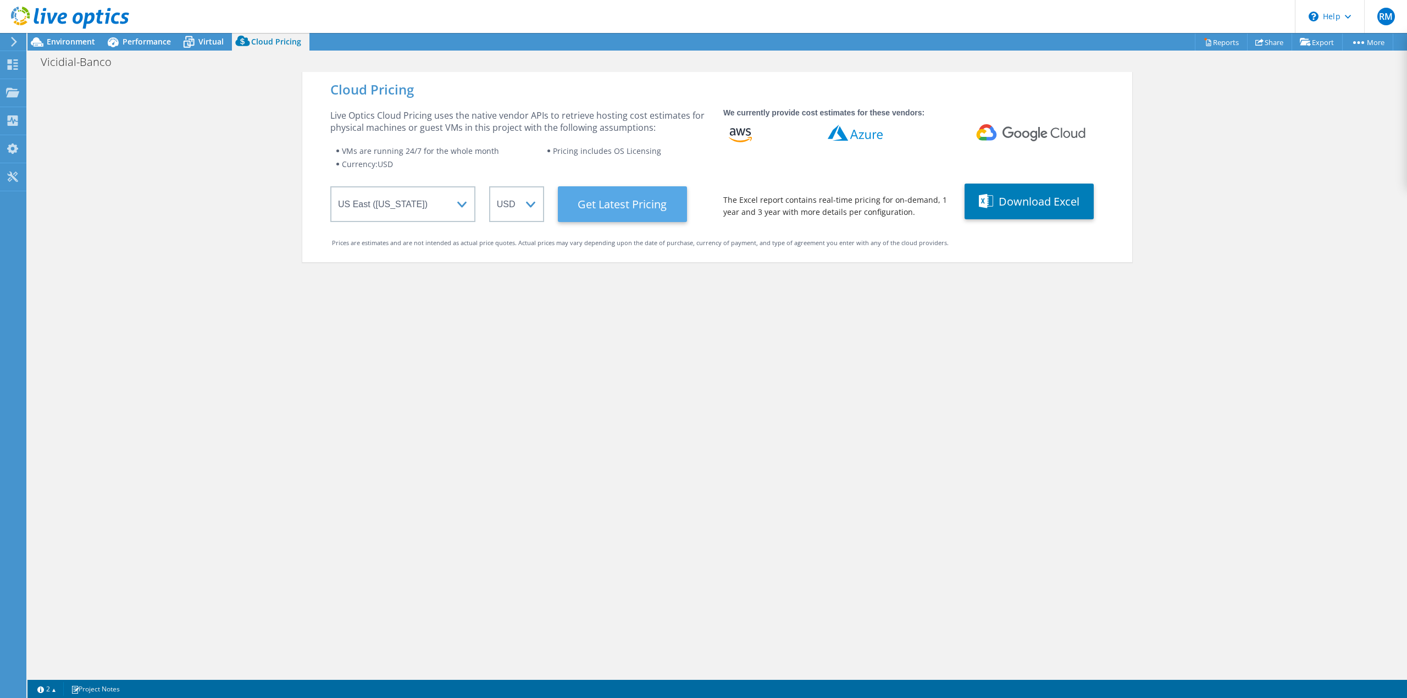
click at [667, 207] on Latest "Get Latest Pricing" at bounding box center [622, 204] width 129 height 36
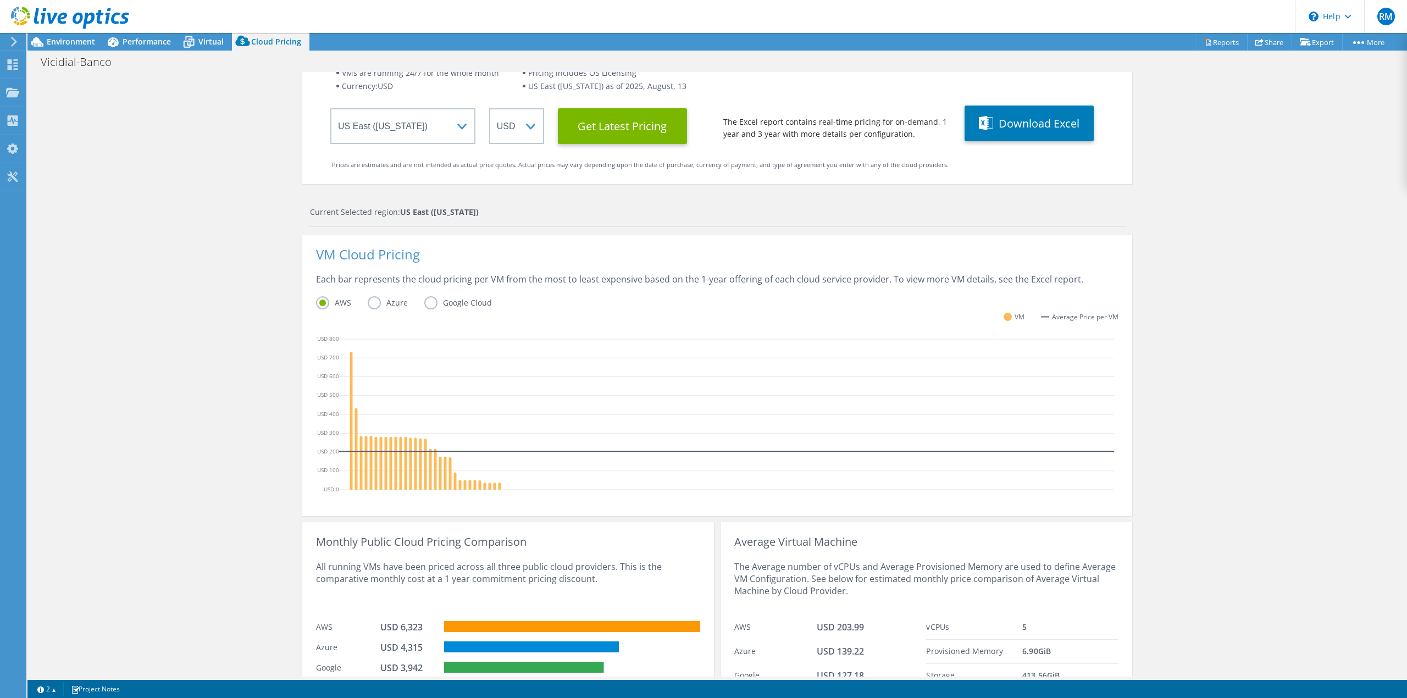
scroll to position [129, 0]
